Goal: Task Accomplishment & Management: Use online tool/utility

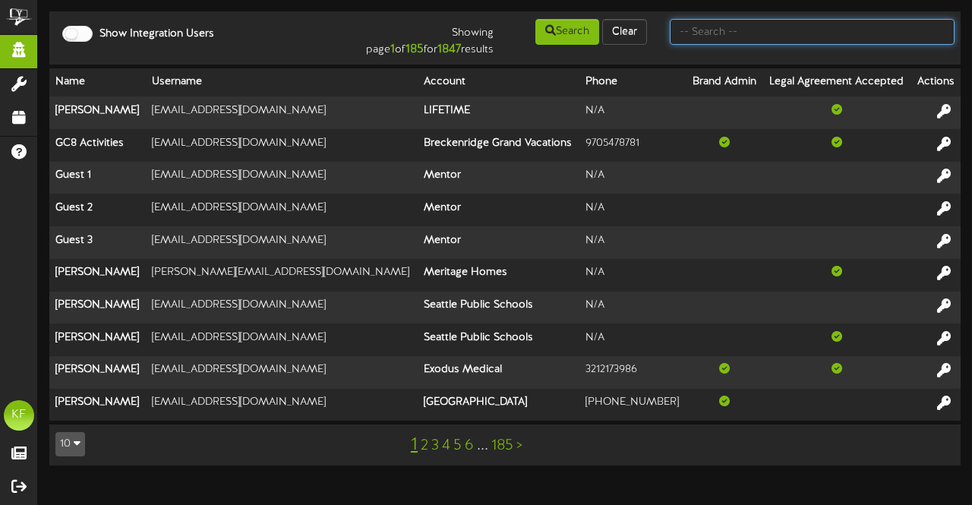
click at [717, 30] on input "text" at bounding box center [812, 32] width 285 height 26
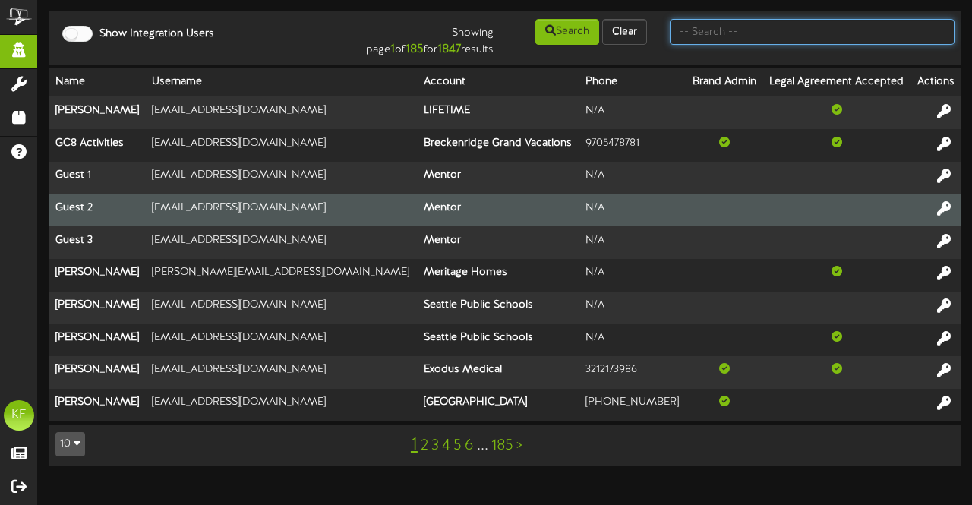
type input "r"
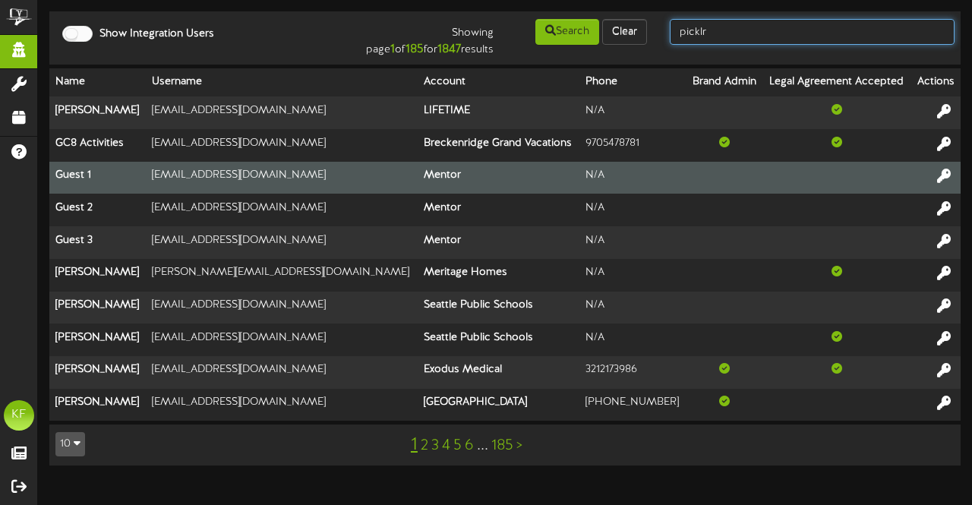
type input "picklr"
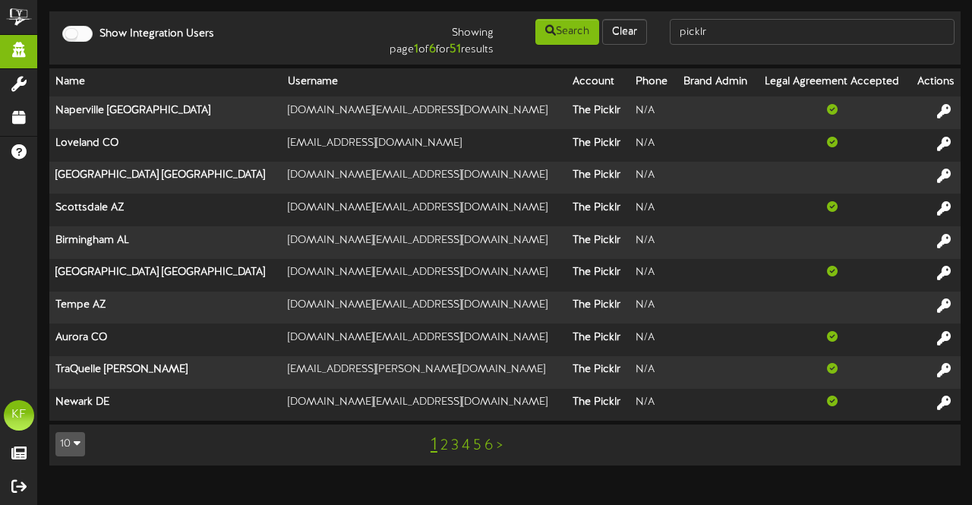
click at [487, 449] on link "6" at bounding box center [489, 445] width 9 height 17
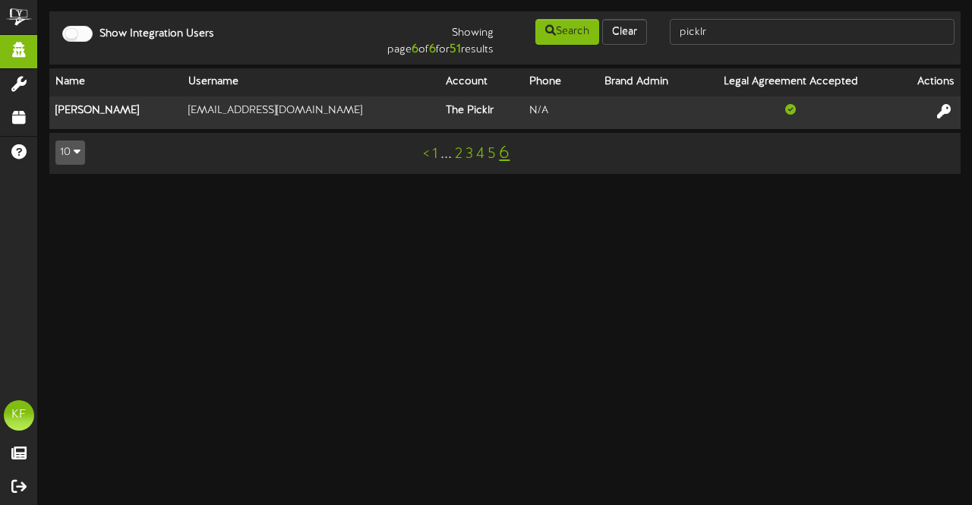
click at [493, 158] on link "5" at bounding box center [492, 154] width 8 height 17
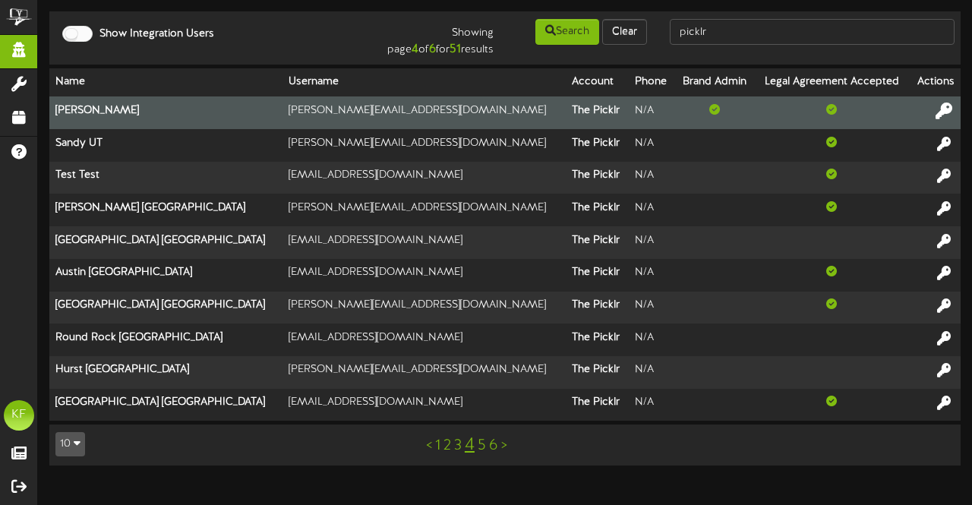
click at [942, 112] on icon at bounding box center [944, 110] width 17 height 17
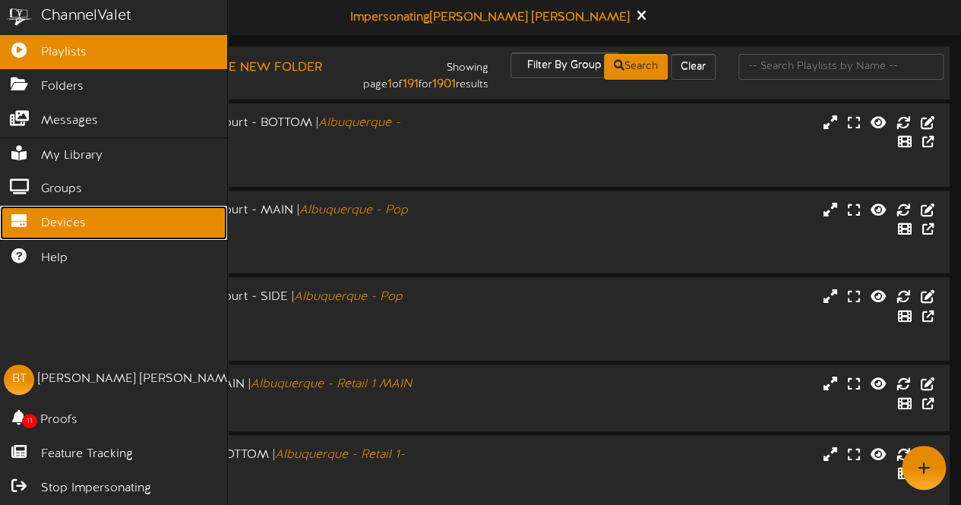
click at [26, 218] on icon at bounding box center [19, 218] width 38 height 11
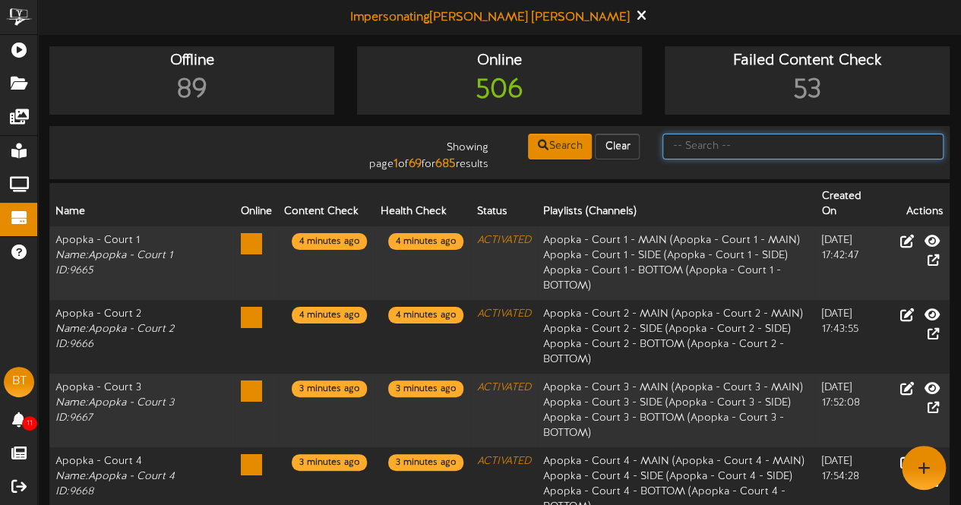
click at [718, 139] on input "text" at bounding box center [802, 147] width 281 height 26
click at [694, 168] on div "Showing page 1 of 69 for 685 results Search Clear" at bounding box center [499, 152] width 911 height 41
click at [702, 149] on input "text" at bounding box center [802, 147] width 281 height 26
type input "fort [PERSON_NAME]"
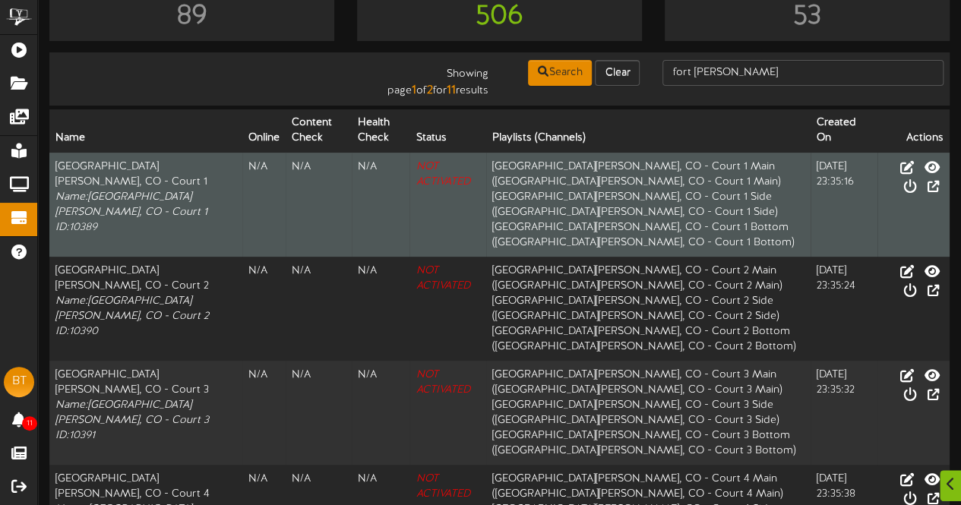
scroll to position [75, 0]
click at [918, 176] on icon at bounding box center [909, 184] width 17 height 17
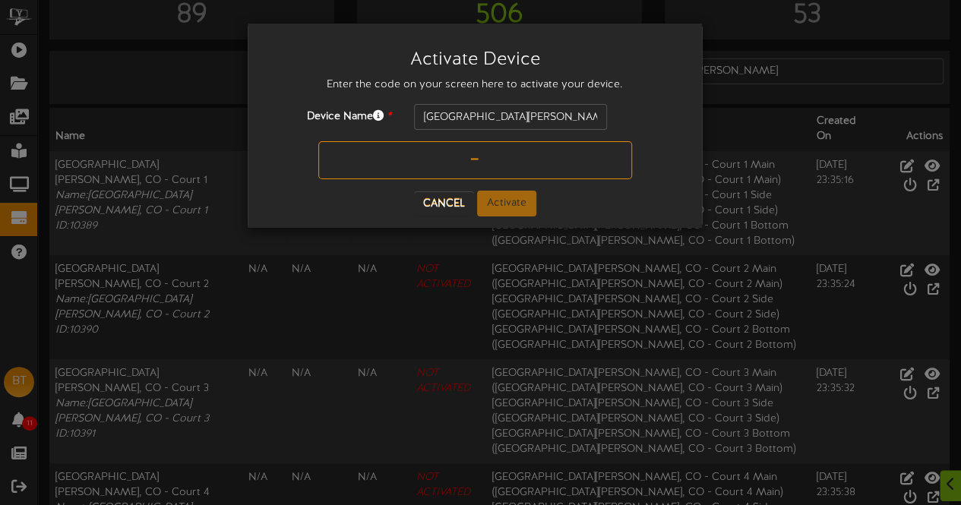
click at [509, 172] on input "text" at bounding box center [475, 160] width 314 height 38
type input "M253ND"
click at [507, 192] on button "Activate" at bounding box center [506, 204] width 59 height 26
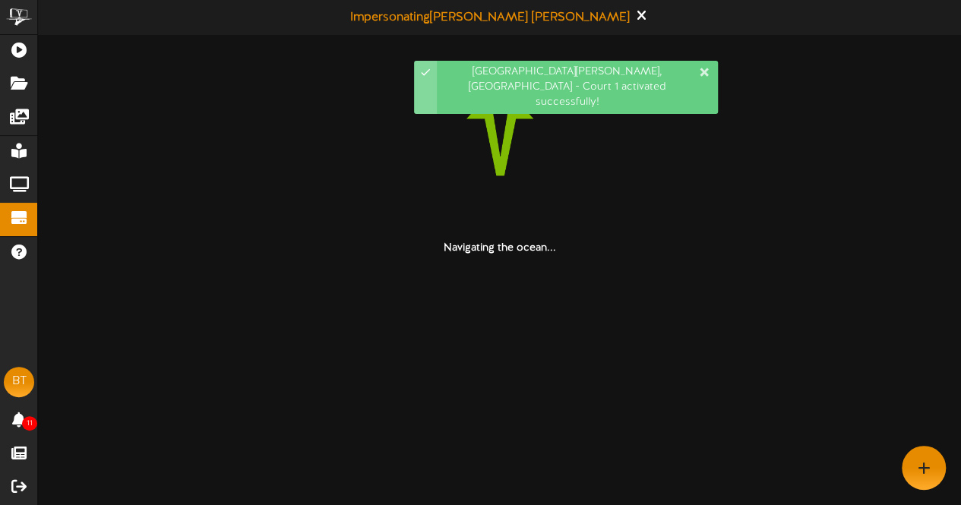
scroll to position [0, 0]
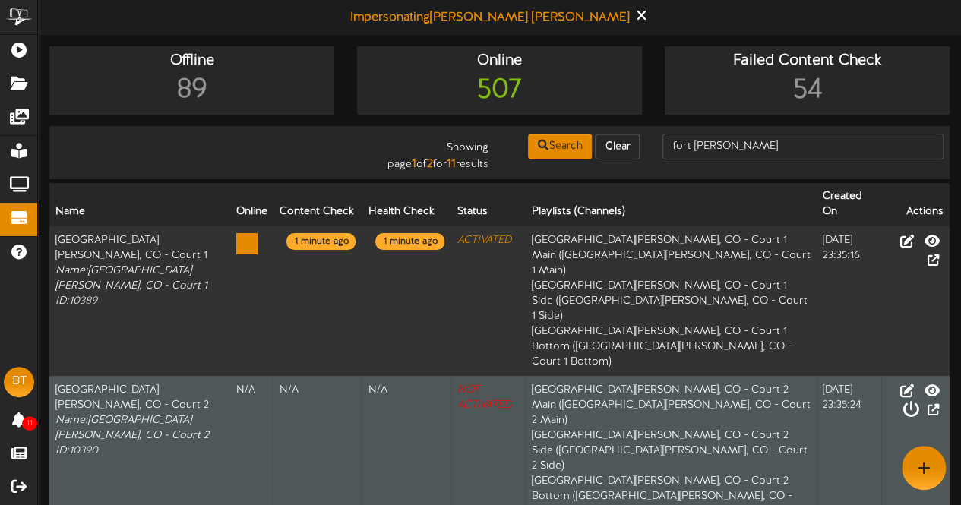
click at [918, 401] on icon at bounding box center [909, 409] width 17 height 17
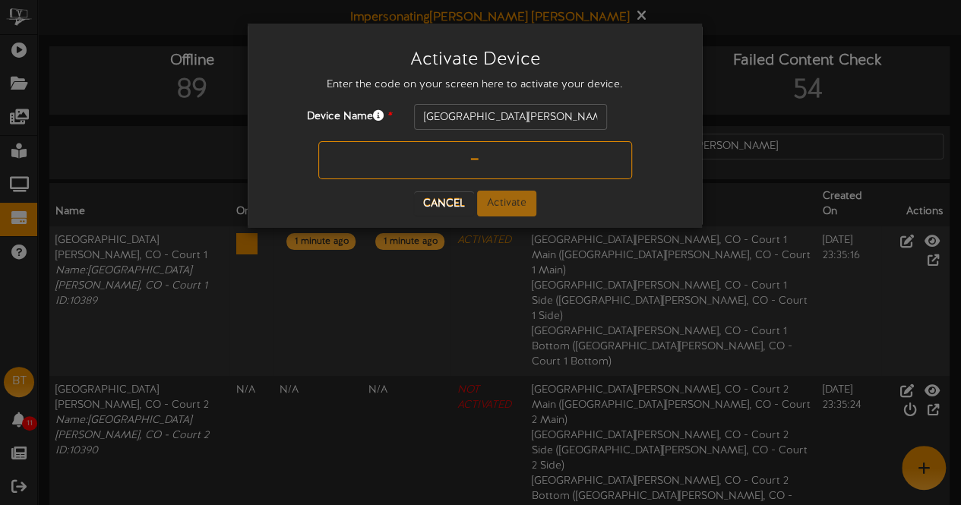
click at [531, 175] on input "text" at bounding box center [475, 160] width 314 height 38
type input "W54R5C"
click at [513, 192] on button "Activate" at bounding box center [506, 204] width 59 height 26
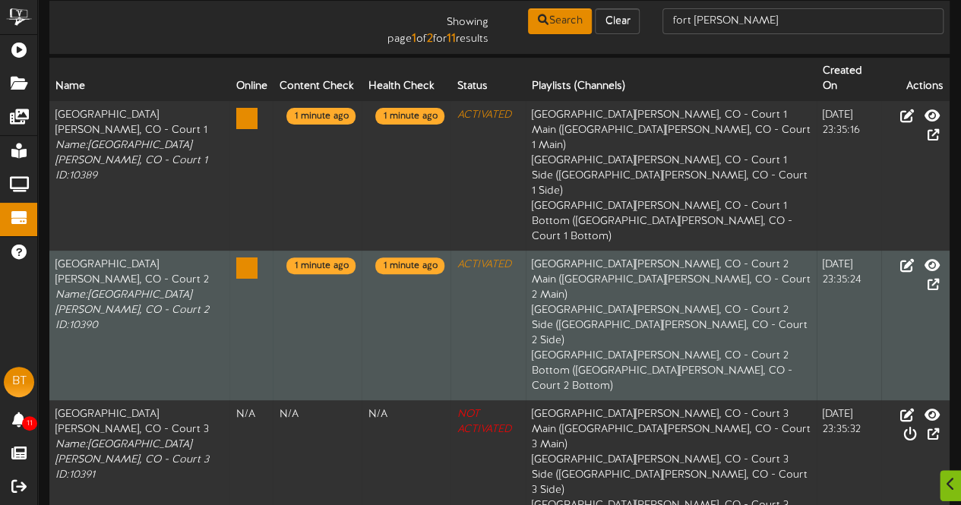
scroll to position [128, 0]
